Goal: Information Seeking & Learning: Learn about a topic

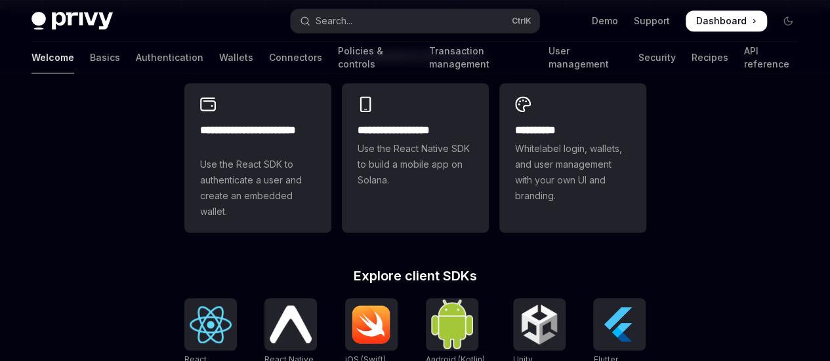
scroll to position [319, 0]
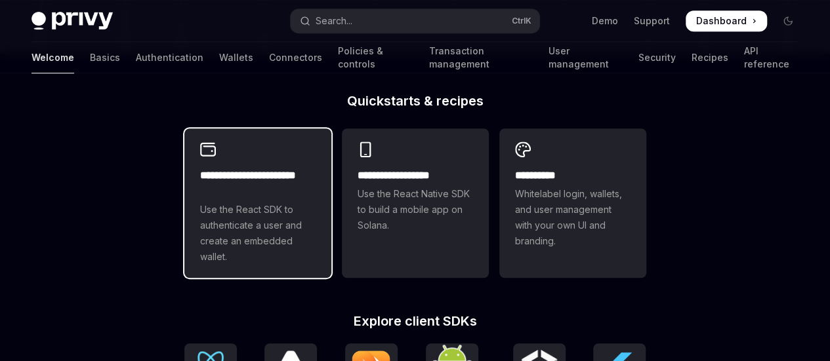
click at [274, 235] on span "Use the React SDK to authenticate a user and create an embedded wallet." at bounding box center [257, 233] width 115 height 63
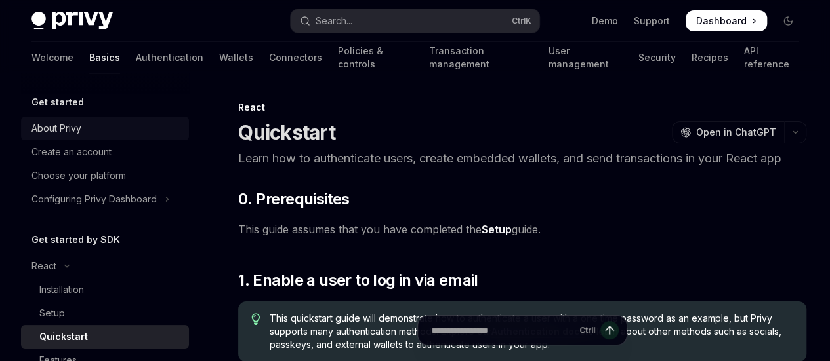
click at [87, 136] on div "About Privy" at bounding box center [106, 129] width 150 height 16
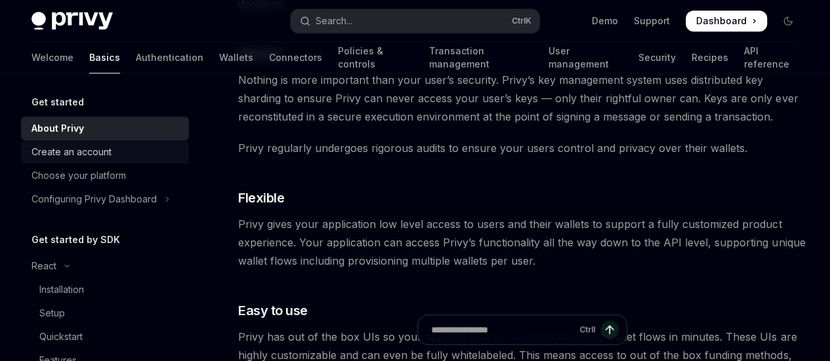
click at [94, 157] on div "Create an account" at bounding box center [71, 152] width 80 height 16
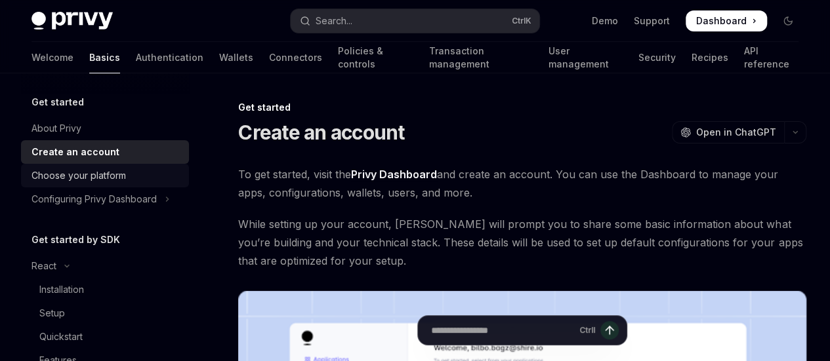
click at [99, 176] on div "Choose your platform" at bounding box center [78, 176] width 94 height 16
type textarea "*"
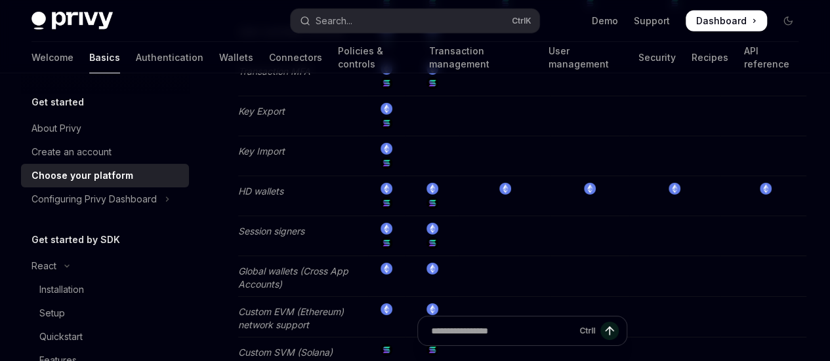
scroll to position [2165, 0]
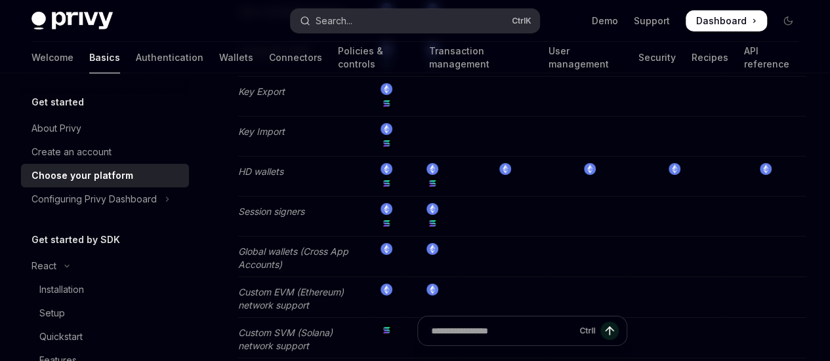
click at [396, 19] on button "Search... Ctrl K" at bounding box center [415, 21] width 249 height 24
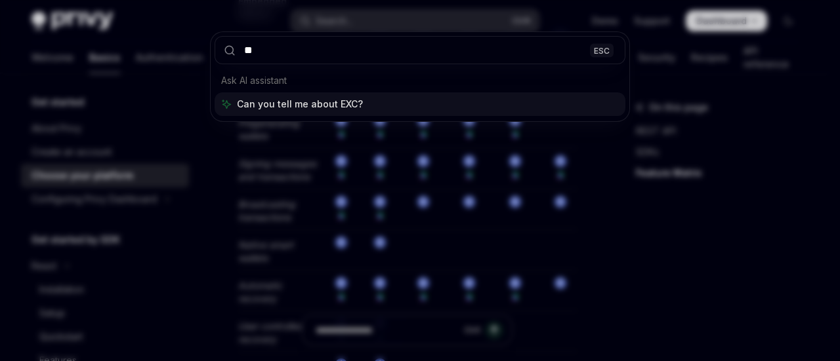
type input "*"
type input "********"
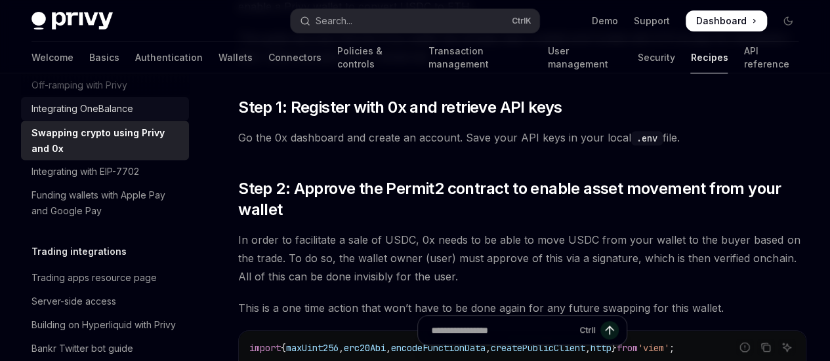
scroll to position [1160, 0]
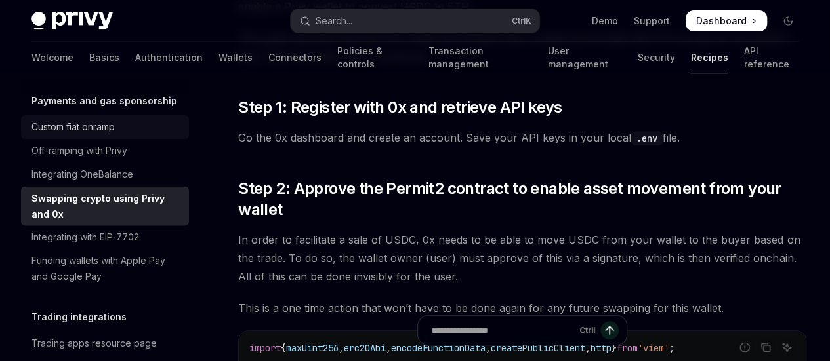
click at [100, 139] on link "Custom fiat onramp" at bounding box center [105, 127] width 168 height 24
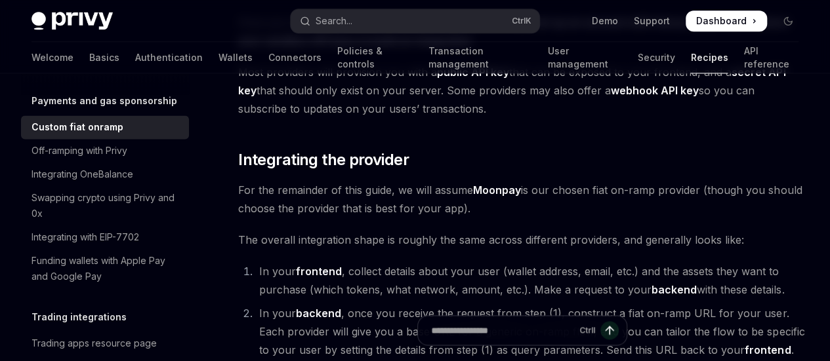
scroll to position [787, 0]
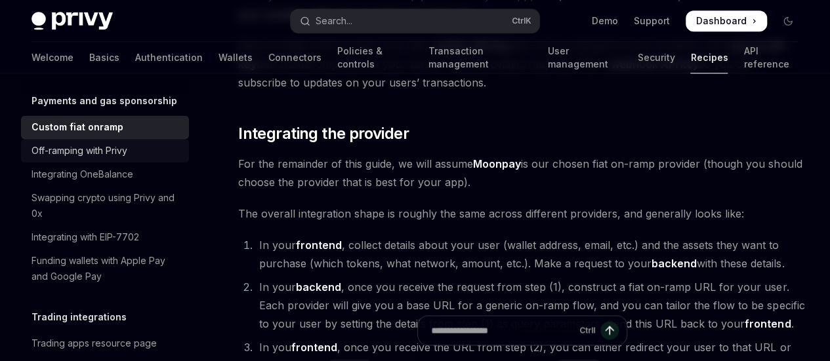
click at [118, 159] on div "Off-ramping with Privy" at bounding box center [79, 151] width 96 height 16
type textarea "*"
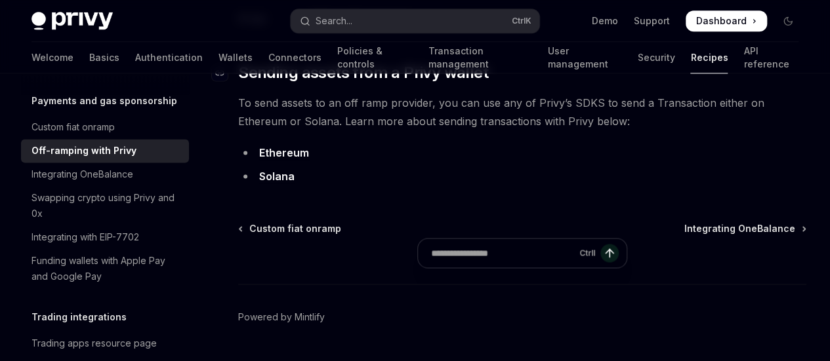
scroll to position [853, 0]
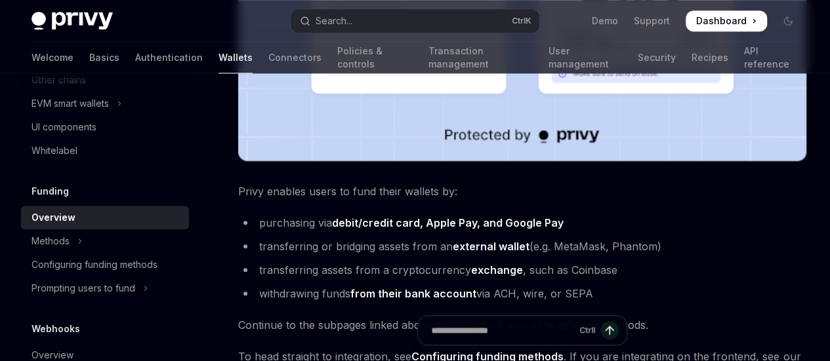
scroll to position [452, 0]
